Goal: Task Accomplishment & Management: Manage account settings

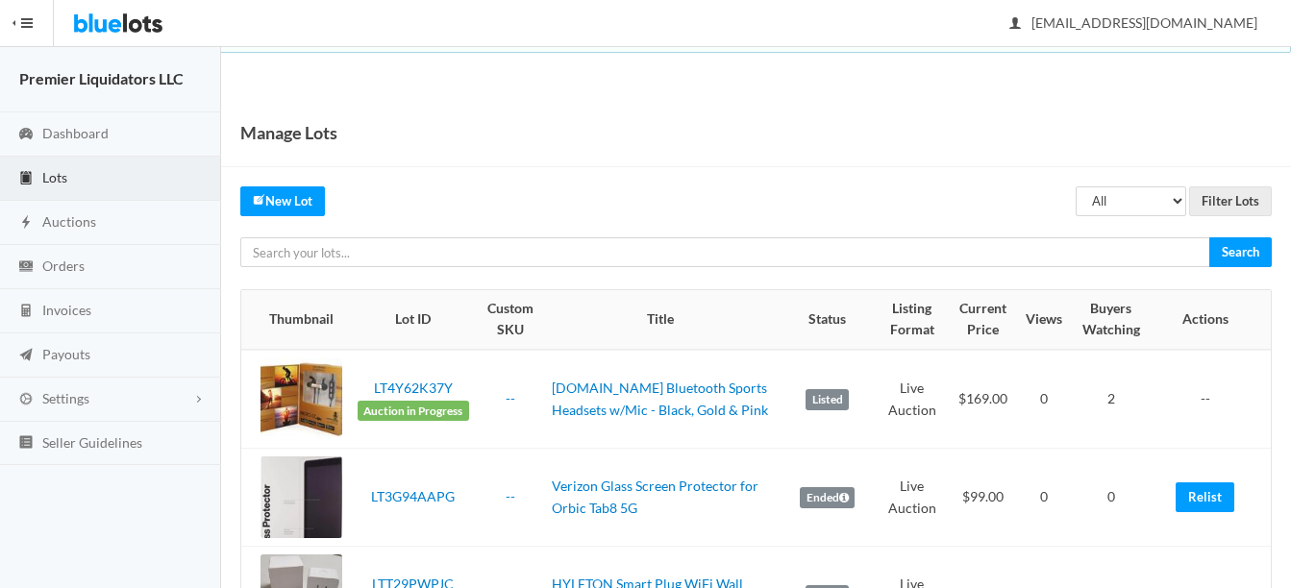
click at [53, 174] on span "Lots" at bounding box center [54, 177] width 25 height 16
click at [58, 219] on span "Auctions" at bounding box center [69, 221] width 54 height 16
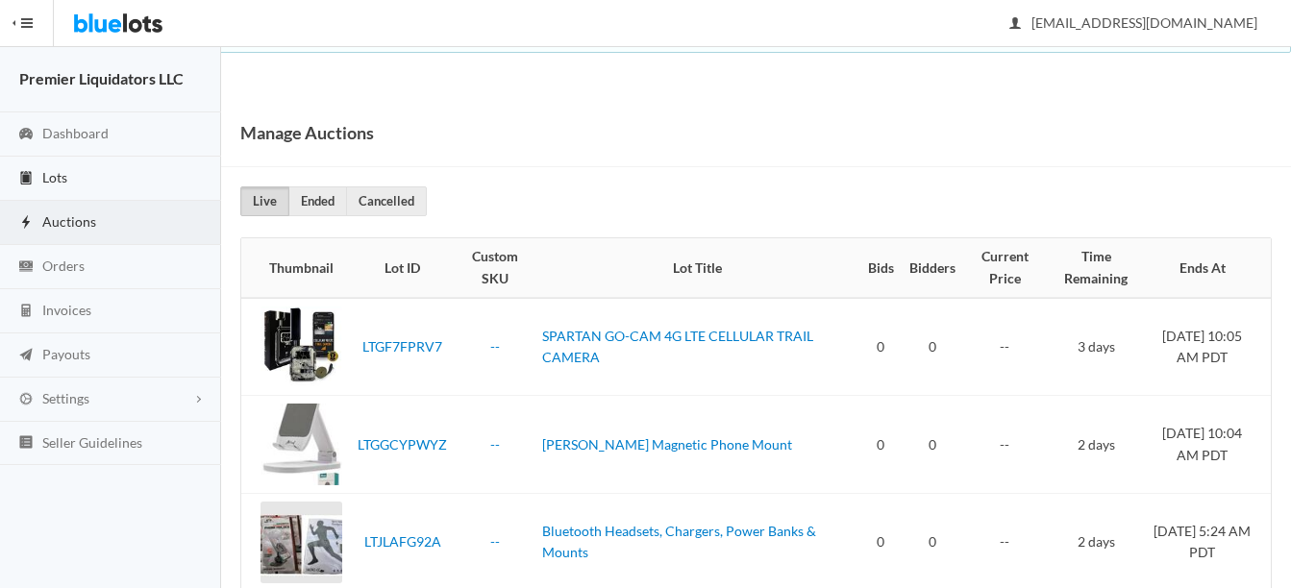
click at [57, 171] on span "Lots" at bounding box center [54, 177] width 25 height 16
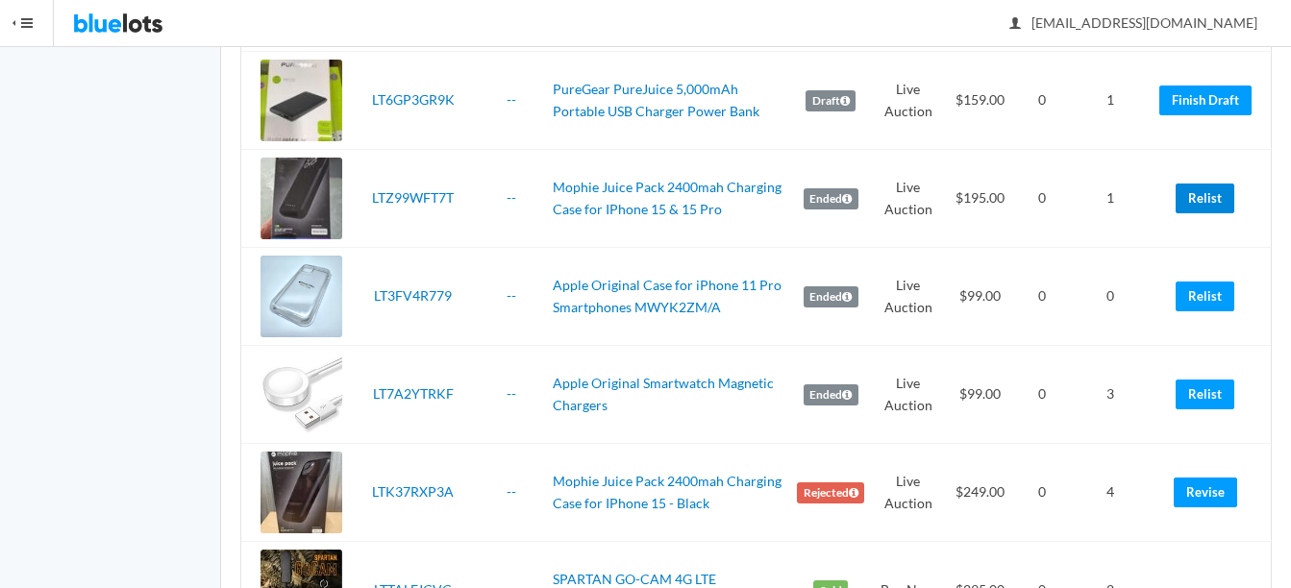
scroll to position [3365, 0]
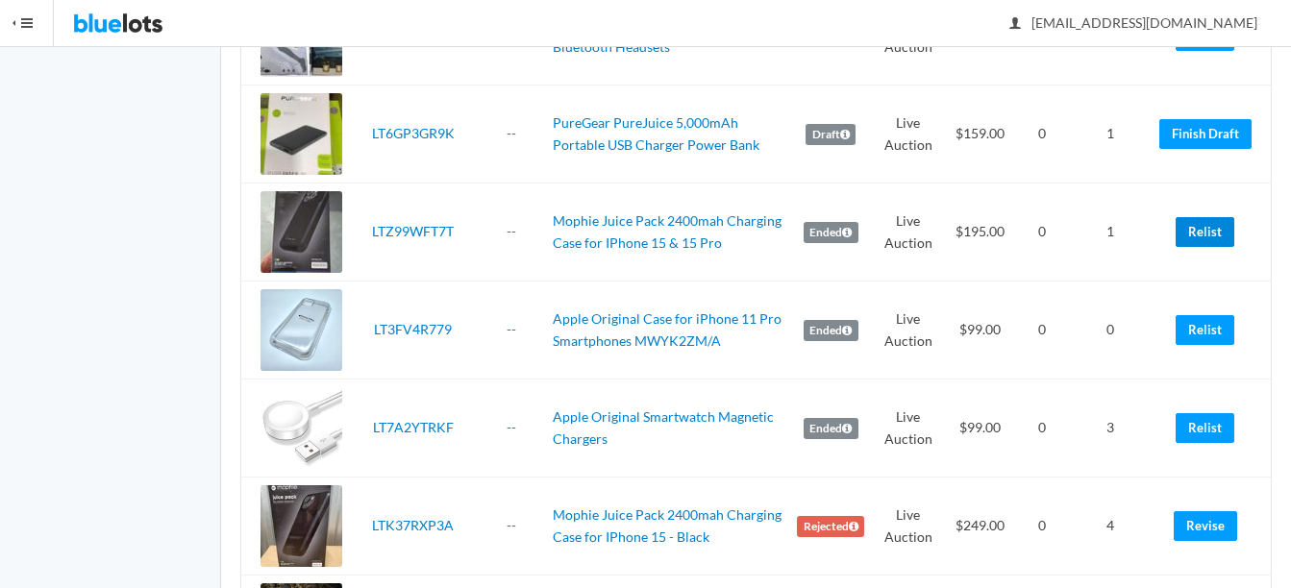
drag, startPoint x: 1201, startPoint y: 231, endPoint x: 740, endPoint y: 59, distance: 491.7
click at [1201, 231] on link "Relist" at bounding box center [1205, 232] width 59 height 30
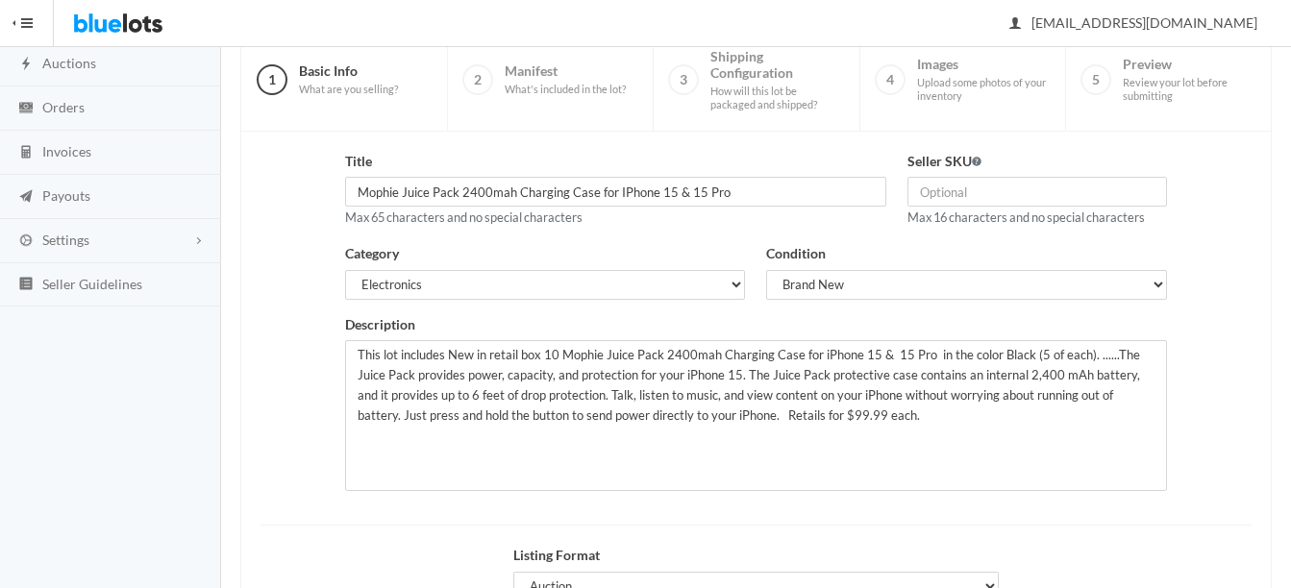
scroll to position [192, 0]
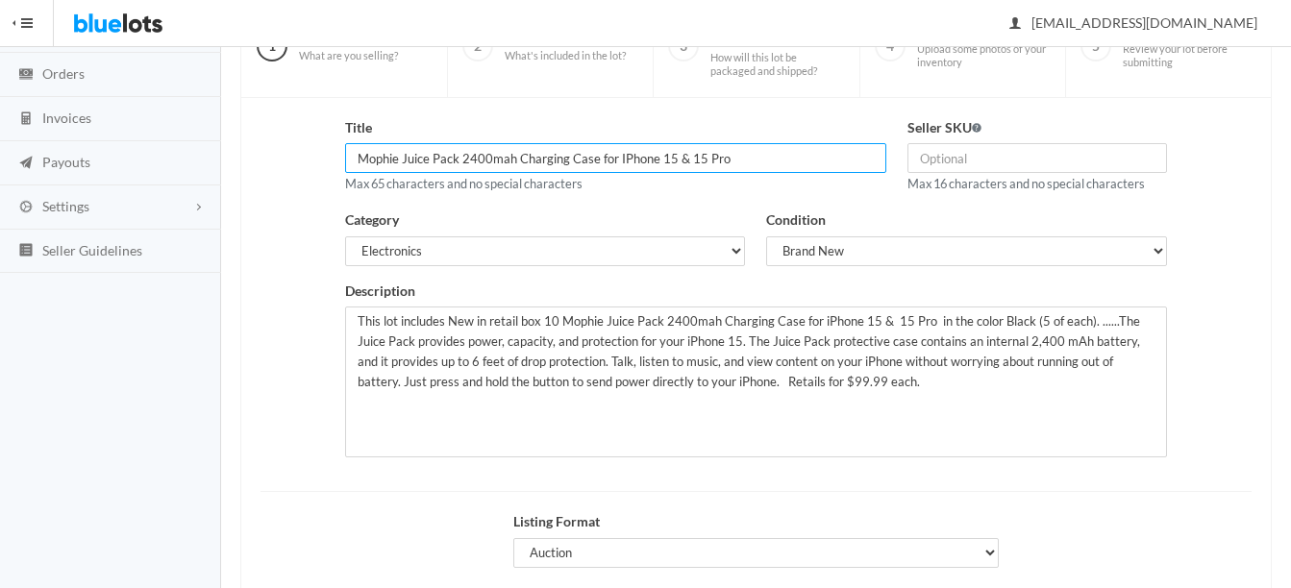
click at [737, 163] on input "Mophie Juice Pack 2400mah Charging Case for IPhone 15 & 15 Pro" at bounding box center [615, 158] width 541 height 30
type input "Mophie Juice Pack 2400mah Charging Case for IPhone 15"
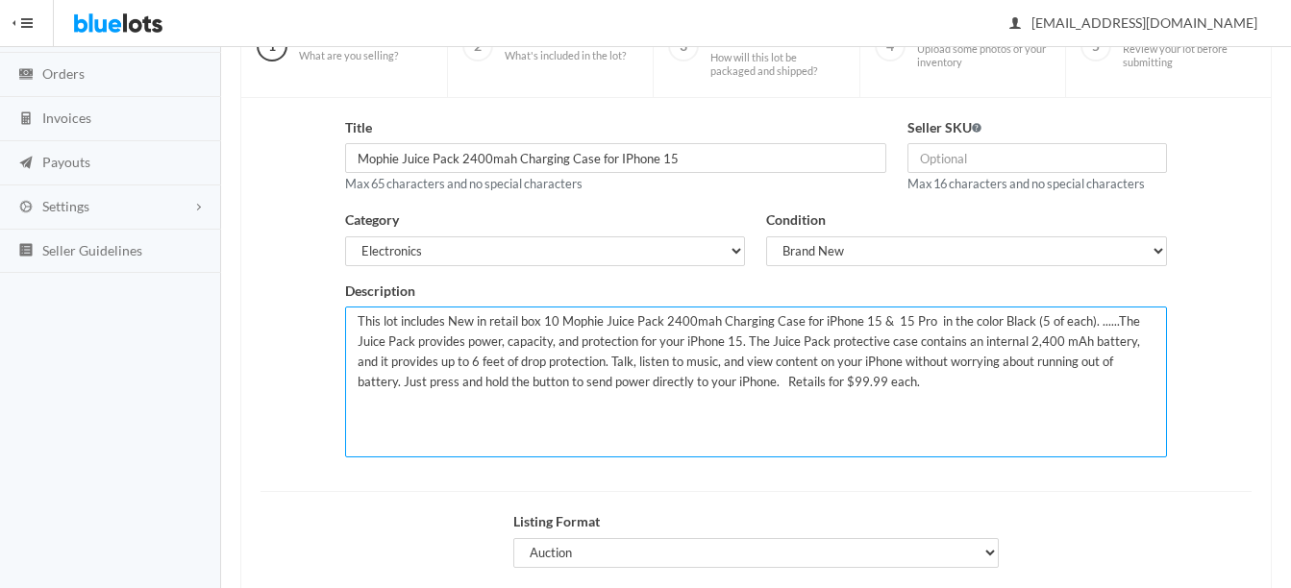
click at [924, 316] on textarea "This lot includes New in retail box 10 Mophie Juice Pack 2400mah Charging Case …" at bounding box center [756, 382] width 822 height 151
click at [1032, 320] on textarea "This lot includes New in retail box 10 Mophie Juice Pack 2400mah Charging Case …" at bounding box center [756, 382] width 822 height 151
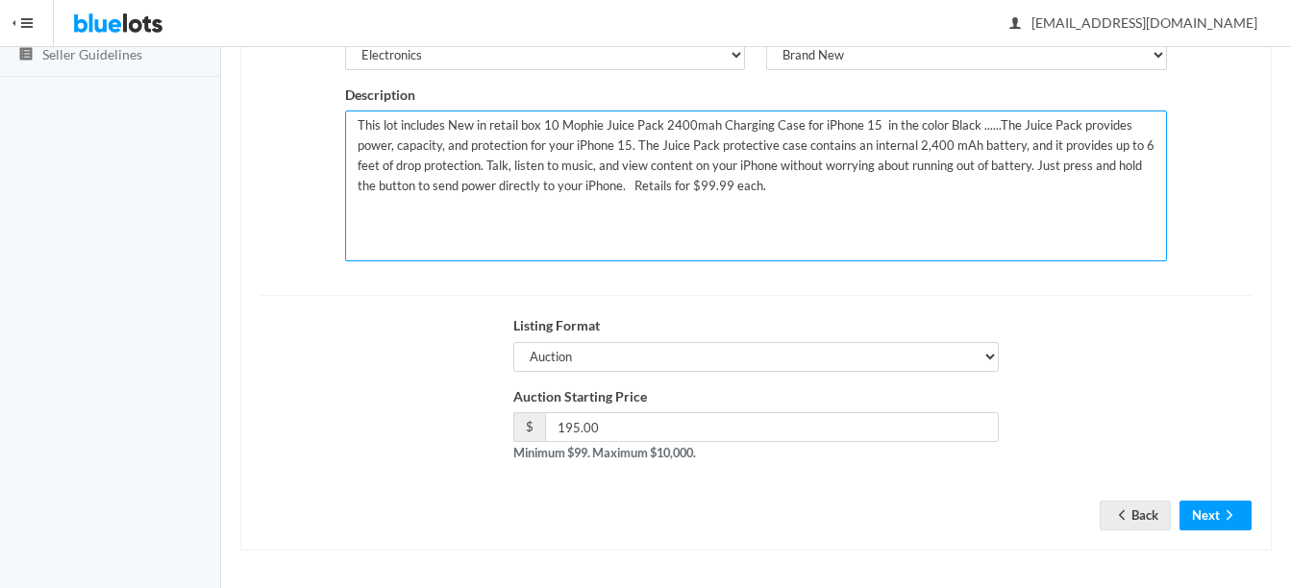
scroll to position [390, 0]
type textarea "This lot includes New in retail box 10 Mophie Juice Pack 2400mah Charging Case …"
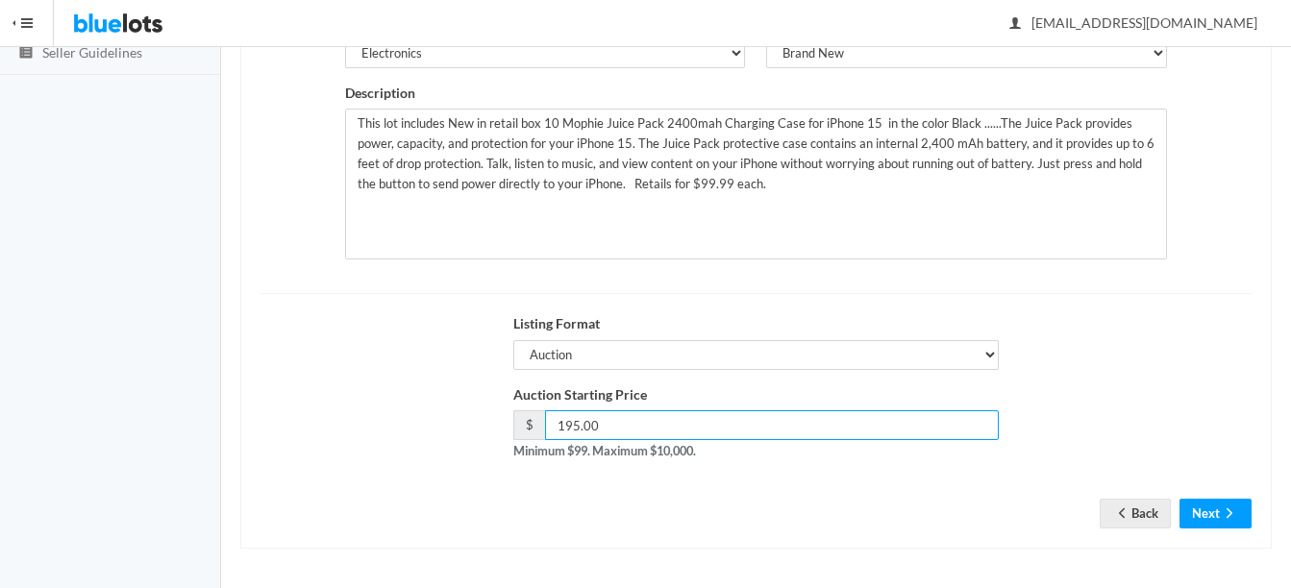
click at [573, 424] on input "195.00" at bounding box center [772, 426] width 454 height 30
type input "189.00"
click at [1228, 511] on icon "arrow forward" at bounding box center [1229, 513] width 19 height 15
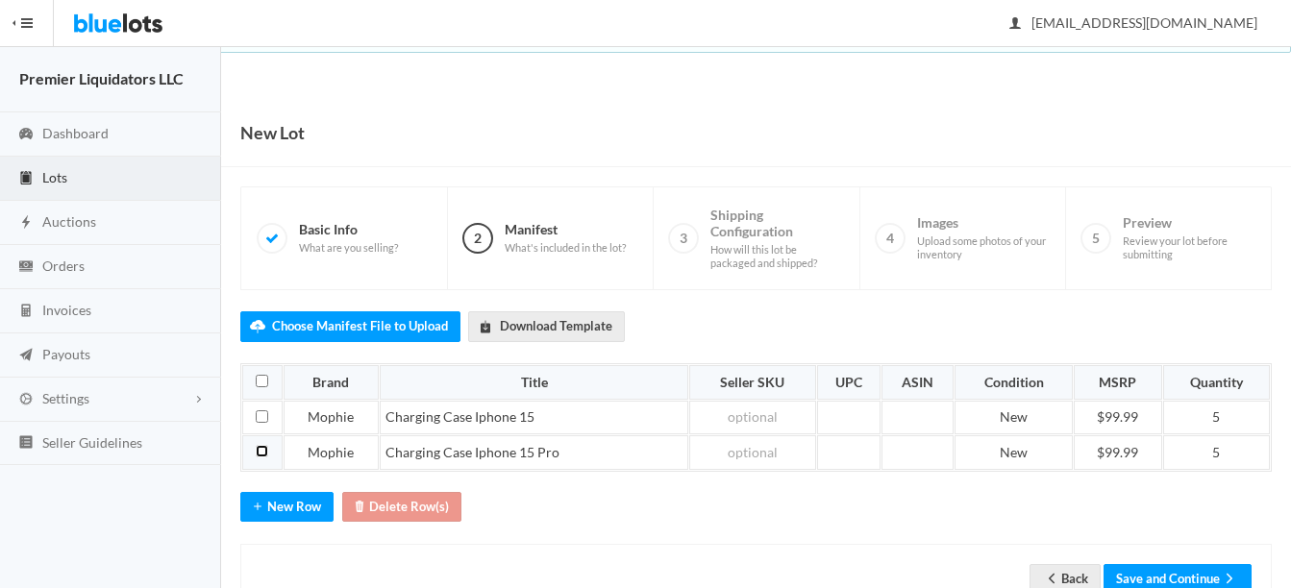
click at [261, 455] on input "checkbox" at bounding box center [262, 451] width 13 height 13
checkbox input "true"
drag, startPoint x: 393, startPoint y: 508, endPoint x: 430, endPoint y: 502, distance: 37.0
click at [394, 508] on button "Delete Row(s)" at bounding box center [401, 507] width 119 height 30
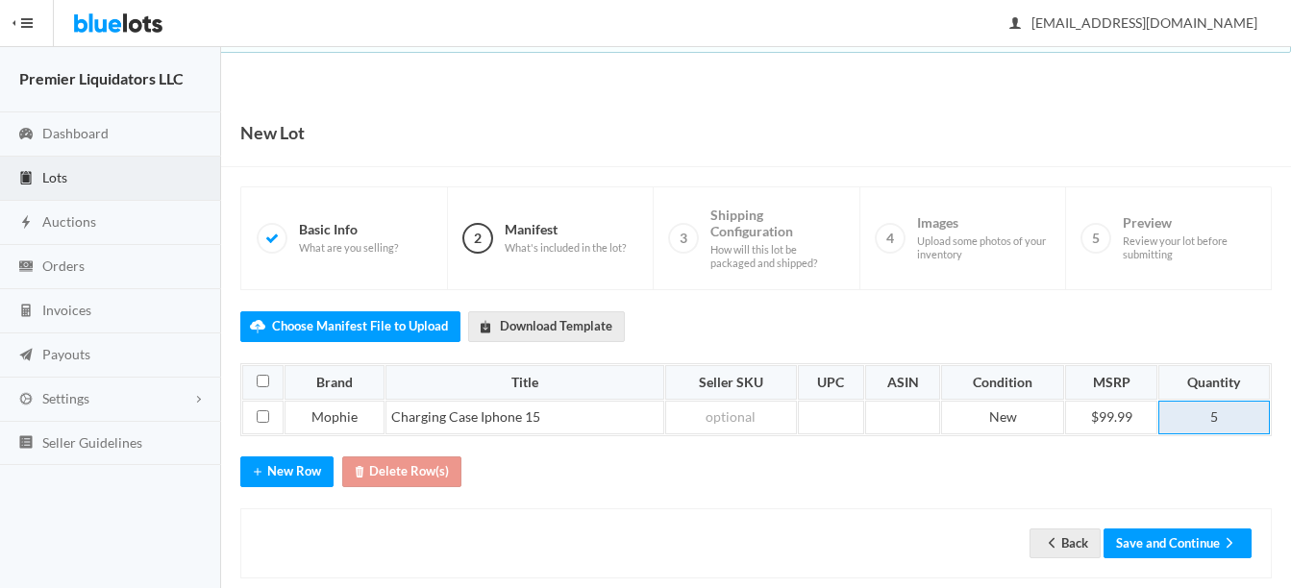
click at [1256, 415] on td "5" at bounding box center [1215, 418] width 112 height 35
click at [1144, 542] on button "Save and Continue" at bounding box center [1178, 544] width 148 height 30
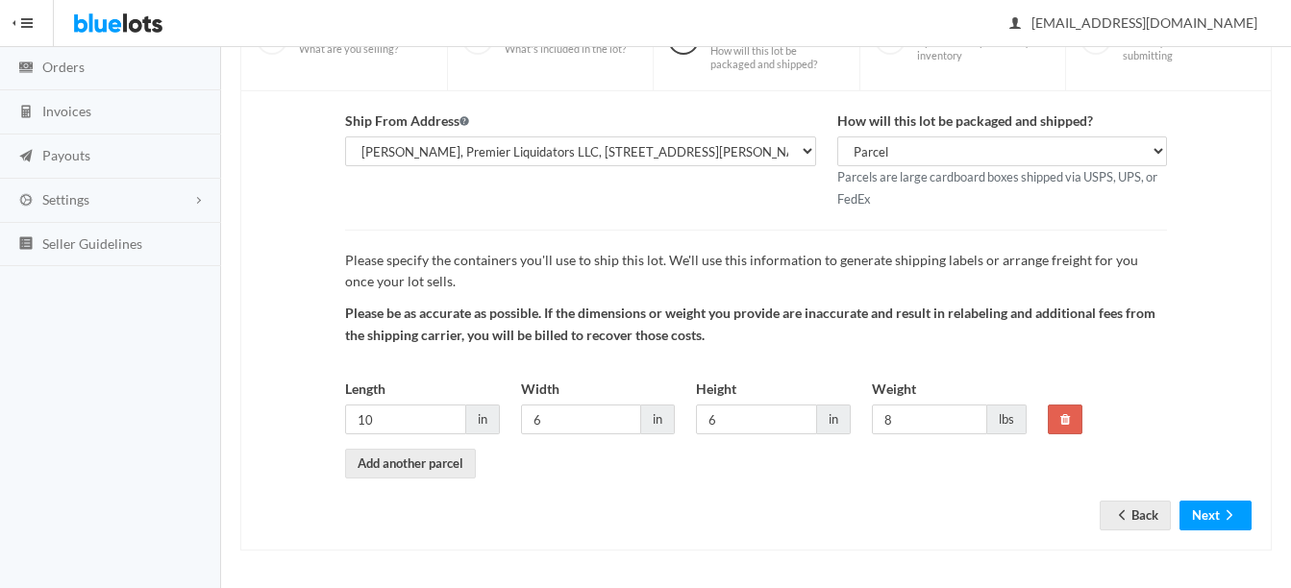
scroll to position [201, 0]
click at [564, 428] on input "6" at bounding box center [581, 418] width 121 height 30
type input "10"
click at [757, 418] on input "6" at bounding box center [756, 418] width 121 height 30
type input "8"
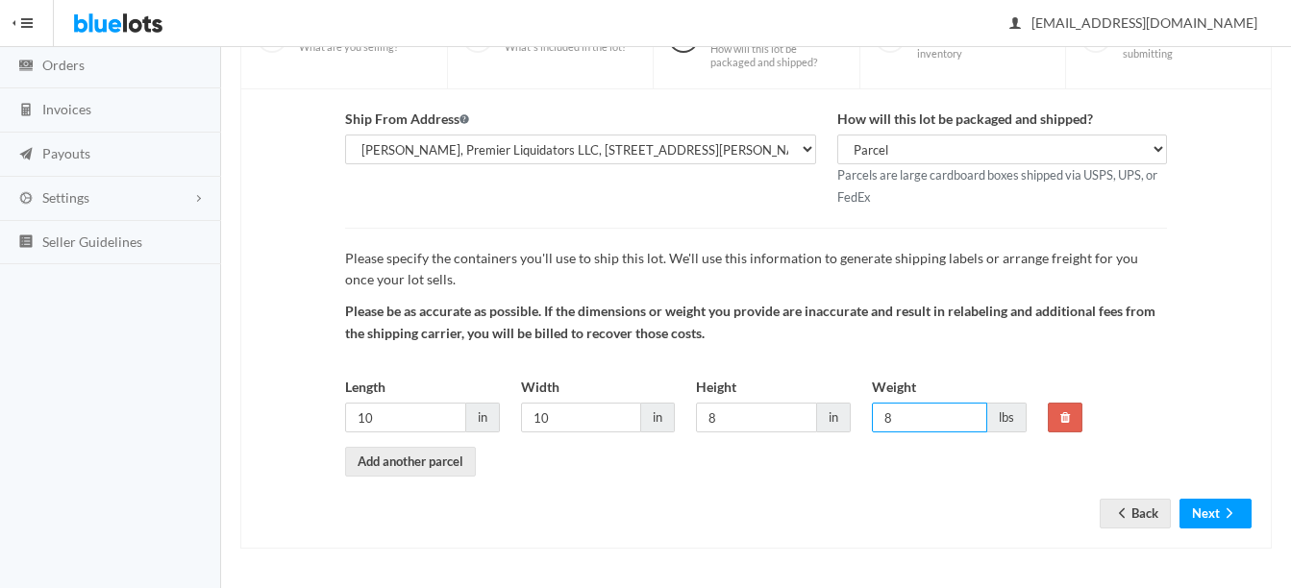
click at [941, 430] on input "8" at bounding box center [929, 418] width 115 height 30
type input "9"
click at [1223, 505] on button "Next" at bounding box center [1216, 514] width 72 height 30
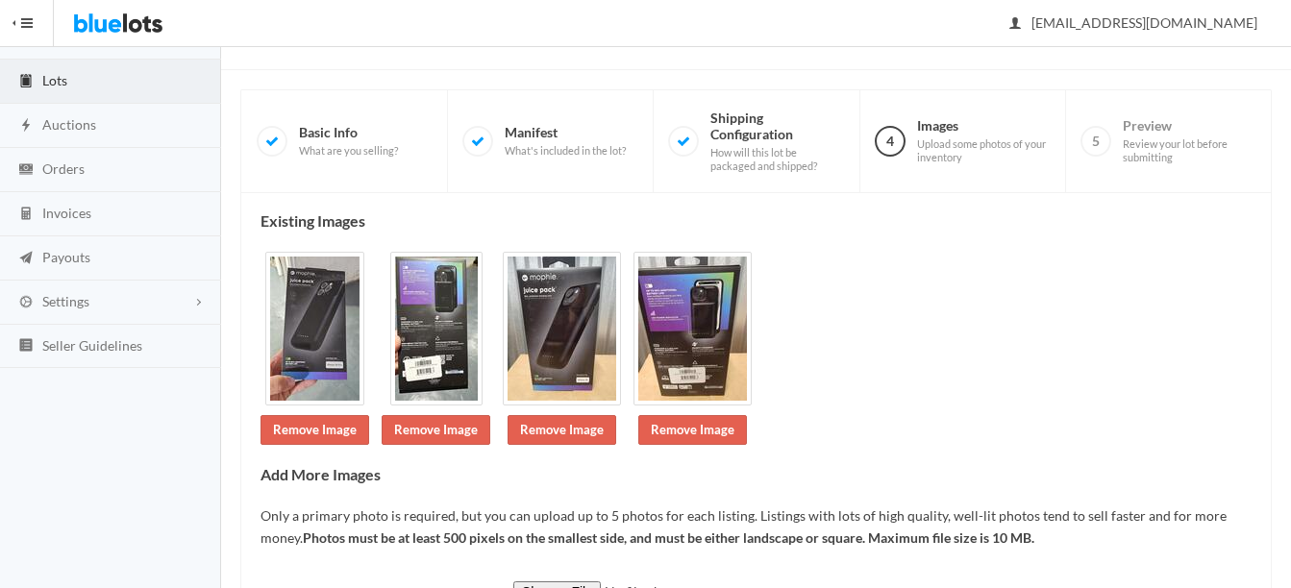
scroll to position [192, 0]
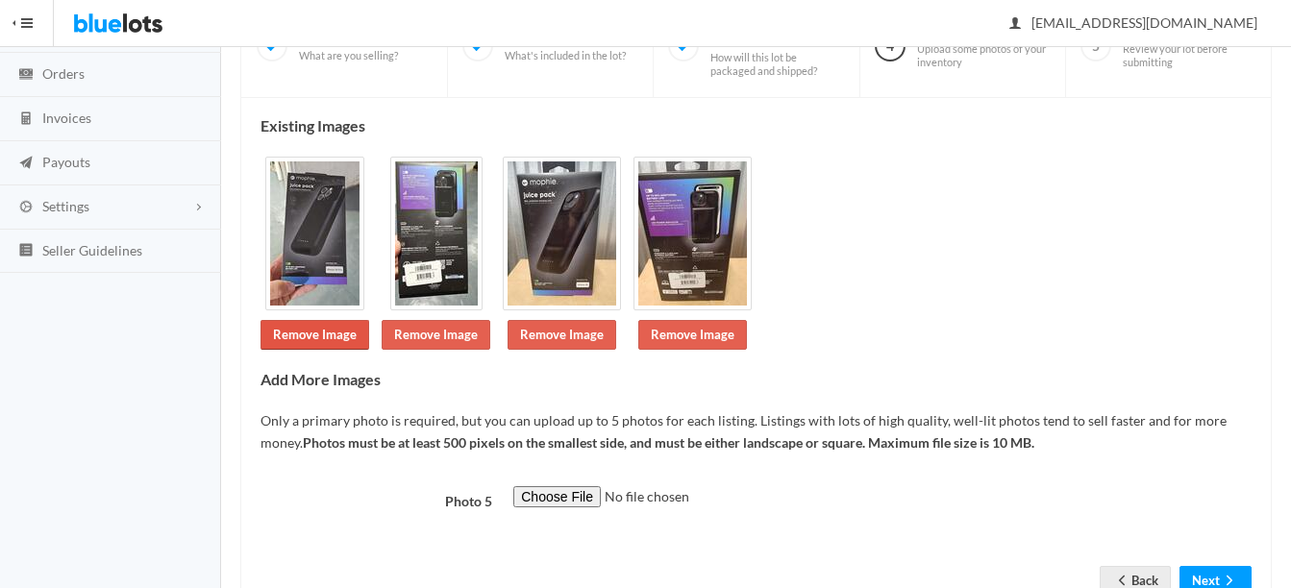
click at [321, 333] on link "Remove Image" at bounding box center [315, 335] width 109 height 30
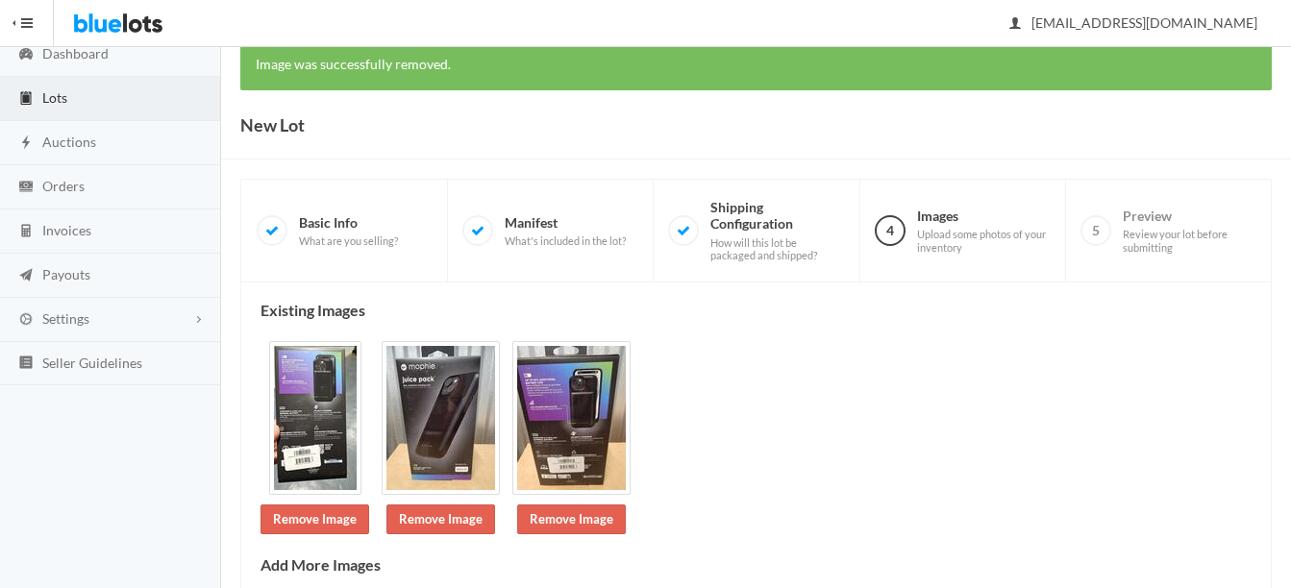
scroll to position [288, 0]
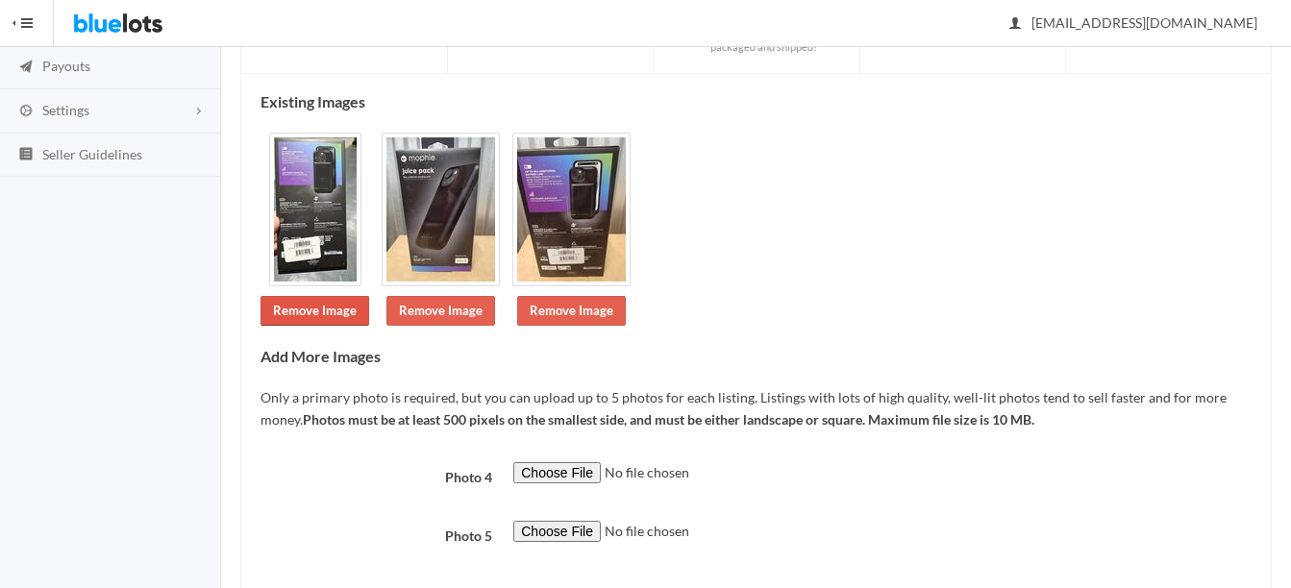
click at [310, 313] on link "Remove Image" at bounding box center [315, 311] width 109 height 30
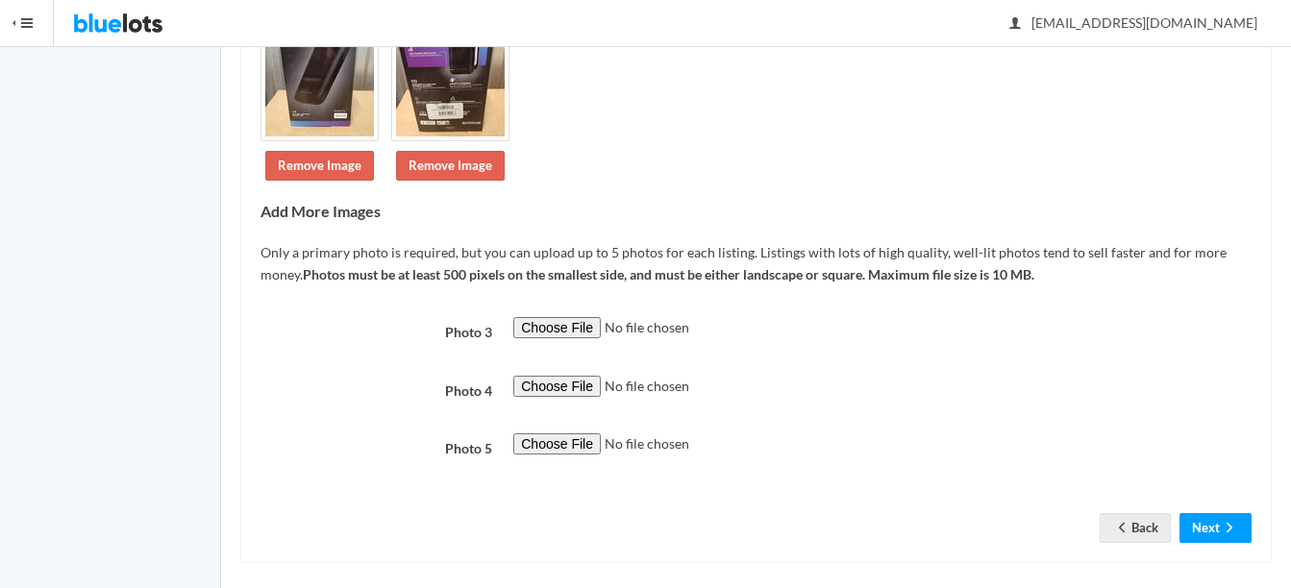
scroll to position [448, 0]
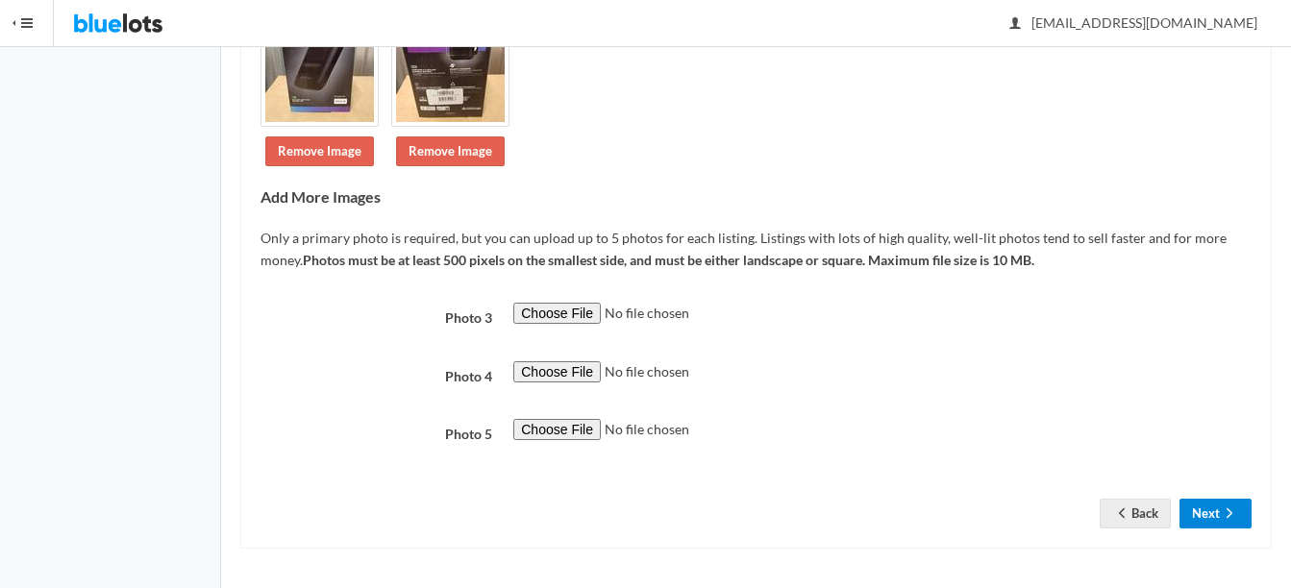
click at [1204, 502] on button "Next" at bounding box center [1216, 514] width 72 height 30
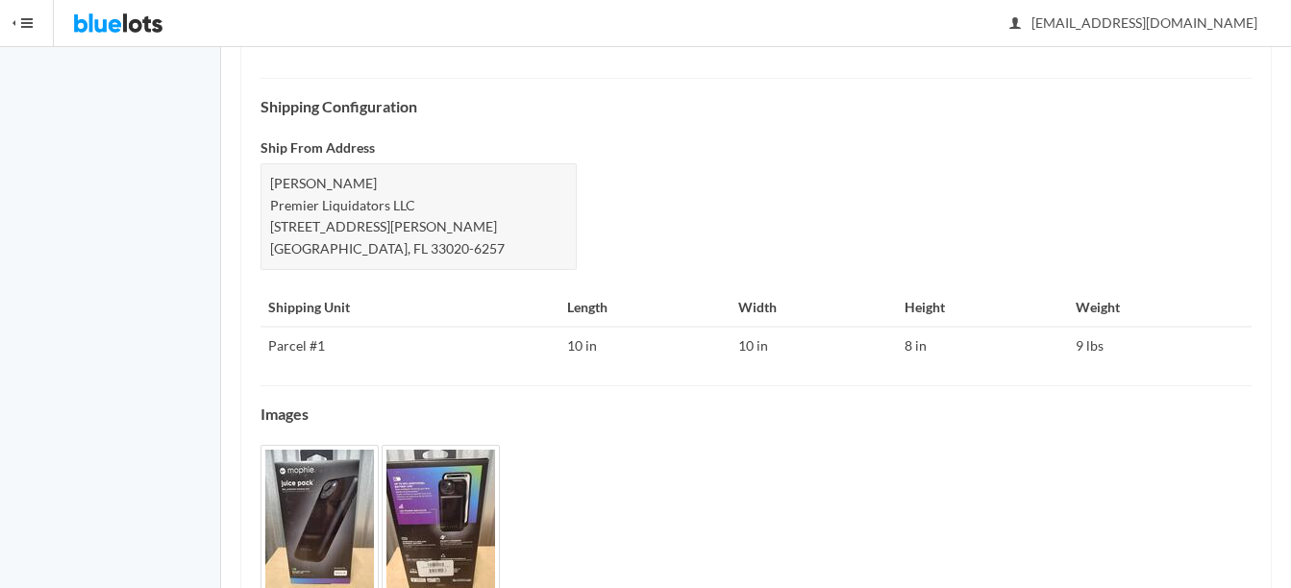
scroll to position [913, 0]
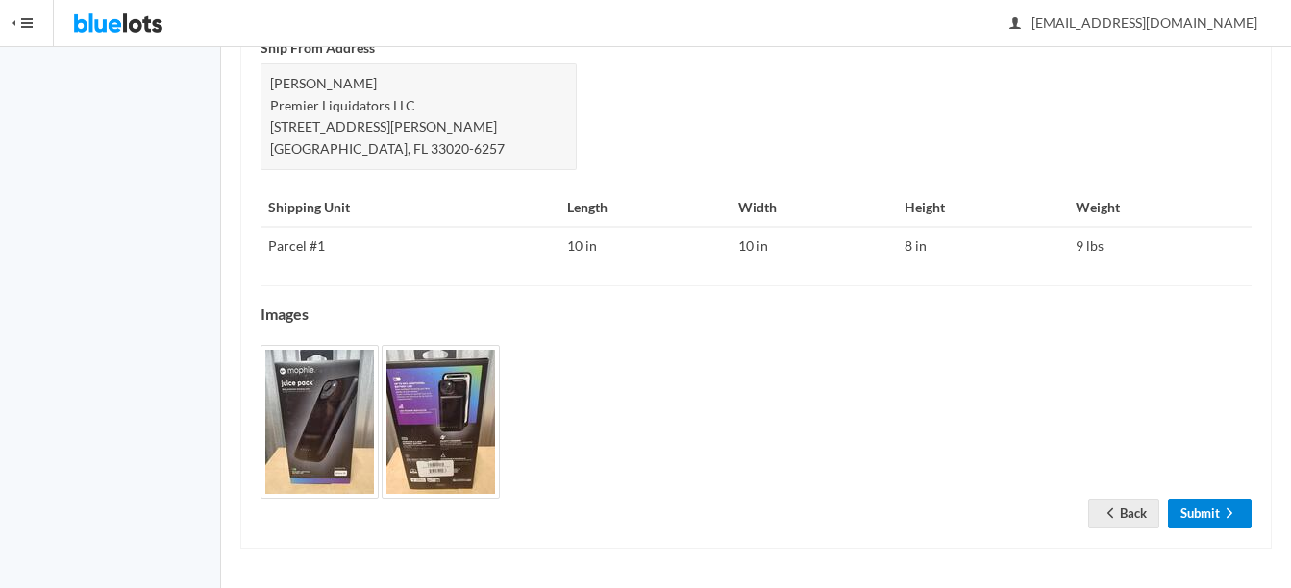
click at [1215, 505] on link "Submit" at bounding box center [1210, 514] width 84 height 30
